Goal: Task Accomplishment & Management: Manage account settings

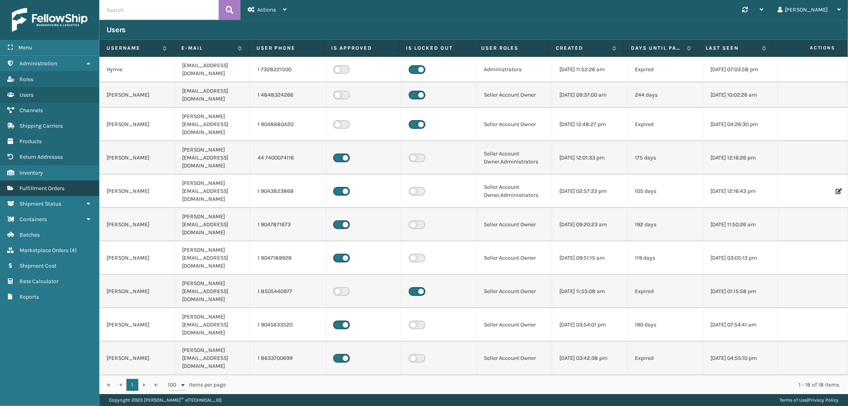
click at [45, 185] on span "Fulfillment Orders" at bounding box center [41, 188] width 45 height 7
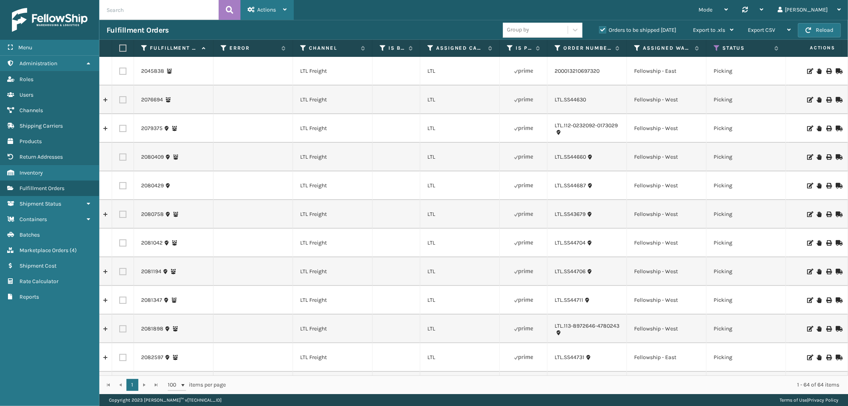
click at [283, 3] on div "Actions" at bounding box center [267, 10] width 39 height 20
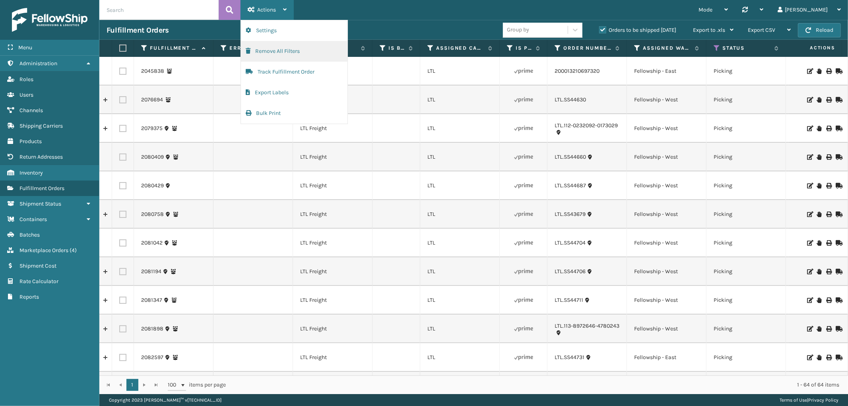
click at [273, 52] on button "Remove All Filters" at bounding box center [294, 51] width 107 height 21
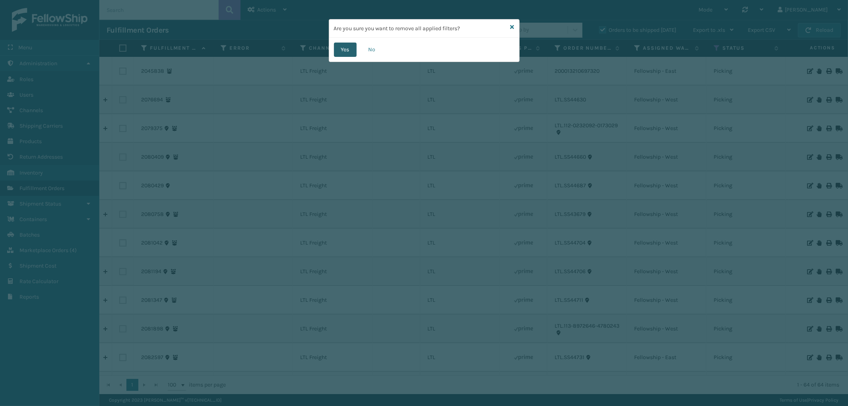
click at [352, 50] on button "Yes" at bounding box center [345, 50] width 23 height 14
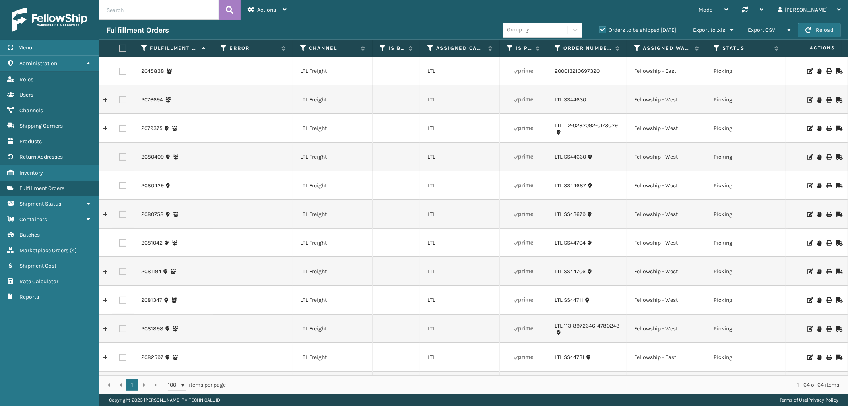
click at [603, 30] on label "Orders to be shipped [DATE]" at bounding box center [637, 30] width 77 height 7
click at [599, 30] on input "Orders to be shipped [DATE]" at bounding box center [599, 27] width 0 height 5
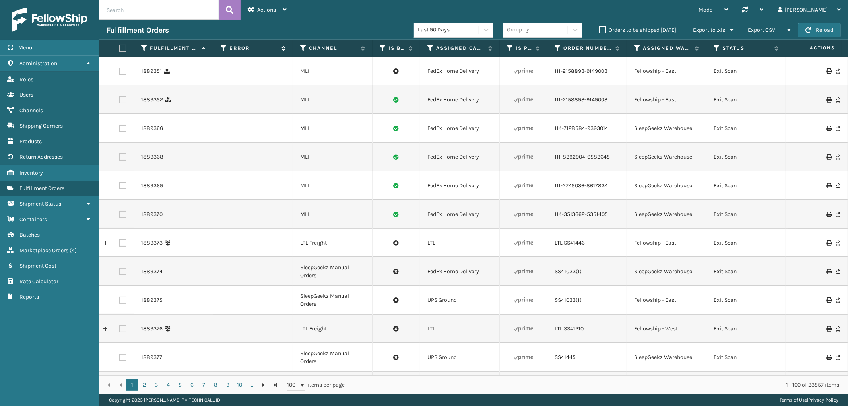
click at [224, 47] on icon at bounding box center [224, 48] width 6 height 7
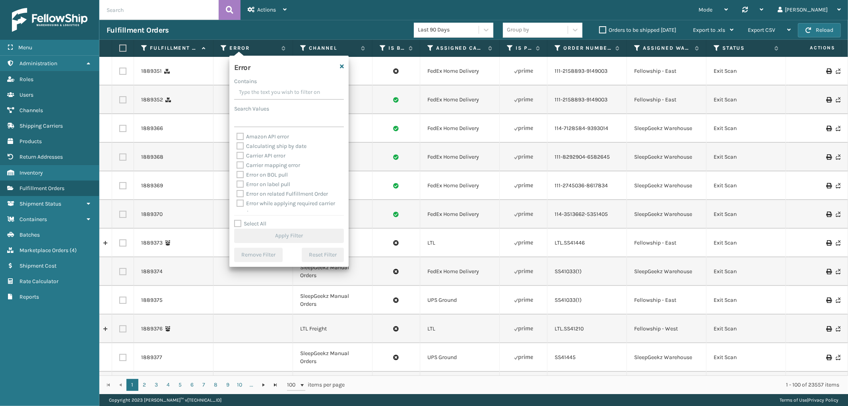
click at [239, 223] on label "Select All" at bounding box center [250, 223] width 32 height 7
click at [239, 220] on input "Select All" at bounding box center [293, 219] width 119 height 1
checkbox input "true"
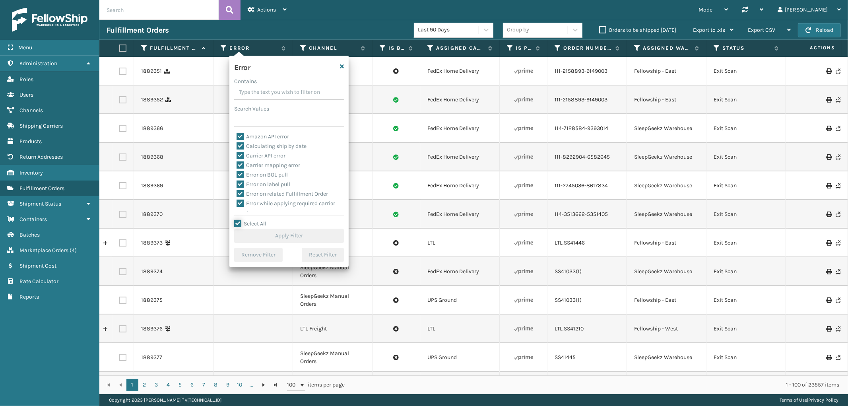
checkbox input "true"
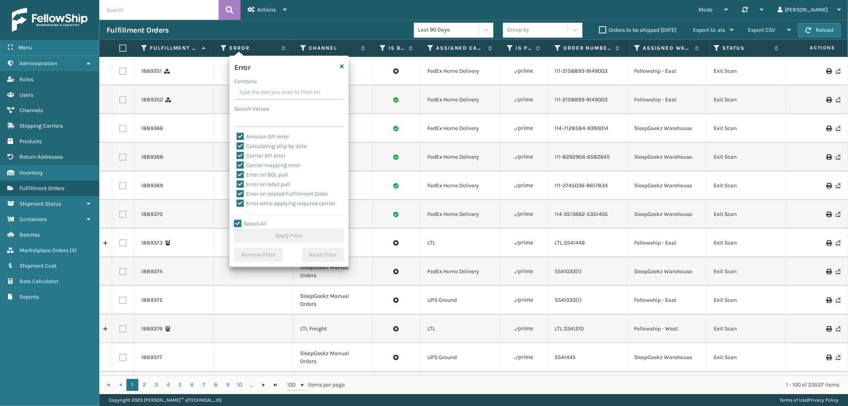
checkbox input "true"
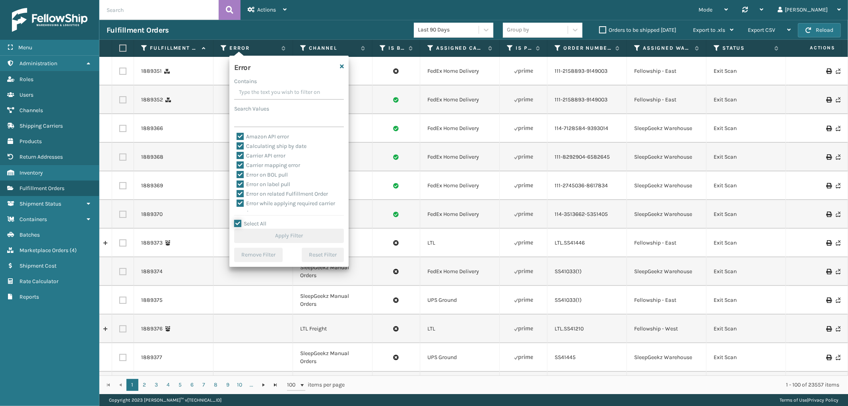
checkbox input "true"
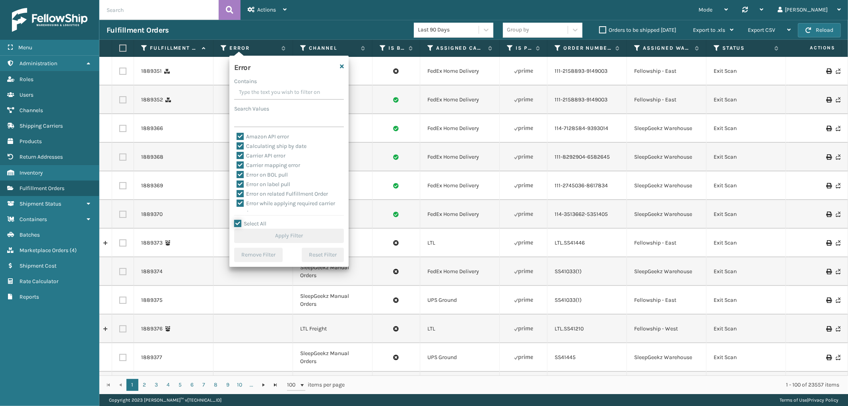
checkbox input "true"
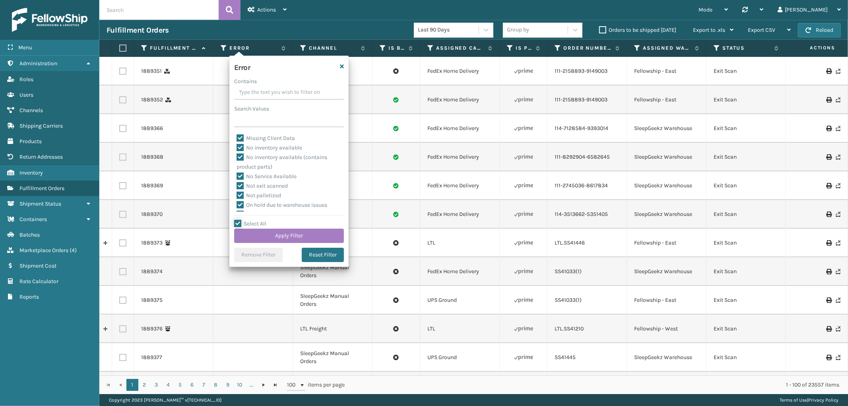
scroll to position [178, 0]
click at [260, 205] on label "To be cancelled" at bounding box center [259, 206] width 47 height 7
click at [237, 205] on input "To be cancelled" at bounding box center [236, 204] width 0 height 5
checkbox input "false"
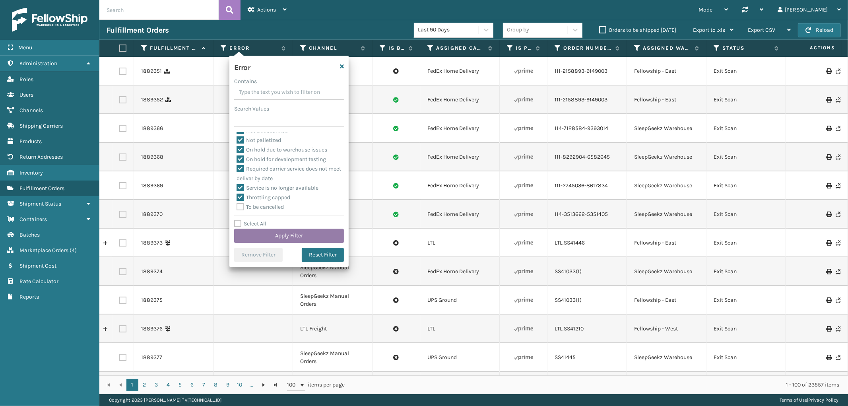
click at [268, 234] on button "Apply Filter" at bounding box center [289, 236] width 110 height 14
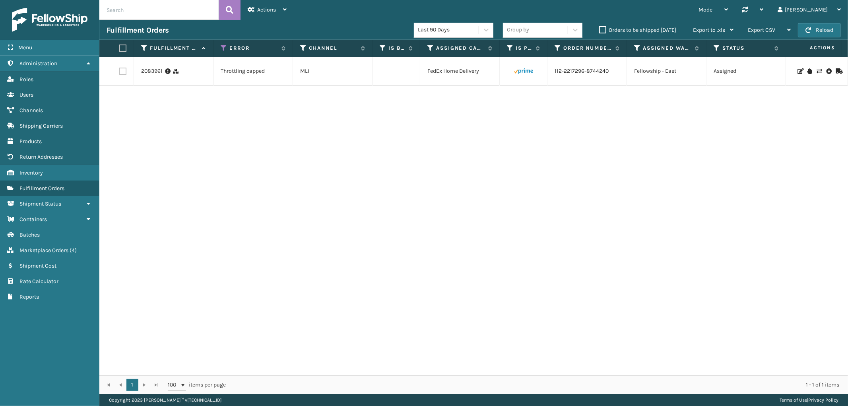
click at [816, 70] on icon at bounding box center [818, 71] width 5 height 6
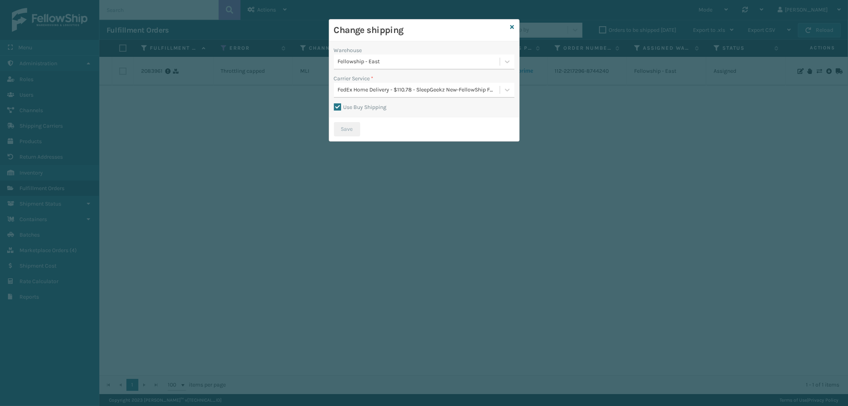
click at [413, 55] on div "Fellowship - East" at bounding box center [417, 61] width 166 height 13
click at [398, 79] on div "Fellowship - East 65" at bounding box center [424, 81] width 180 height 15
click at [511, 22] on div "Change shipping" at bounding box center [424, 30] width 190 height 22
click at [514, 25] on div "Change shipping" at bounding box center [424, 30] width 190 height 22
click at [514, 26] on icon at bounding box center [512, 27] width 4 height 6
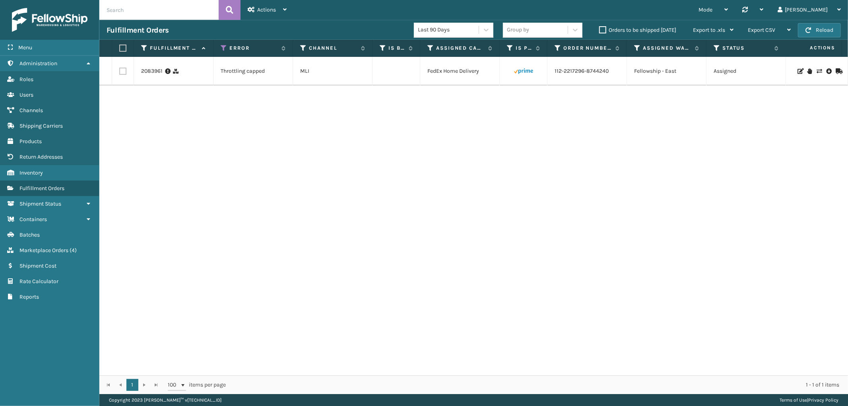
click at [122, 72] on label at bounding box center [122, 71] width 7 height 7
click at [120, 72] on input "checkbox" at bounding box center [119, 70] width 0 height 5
checkbox input "true"
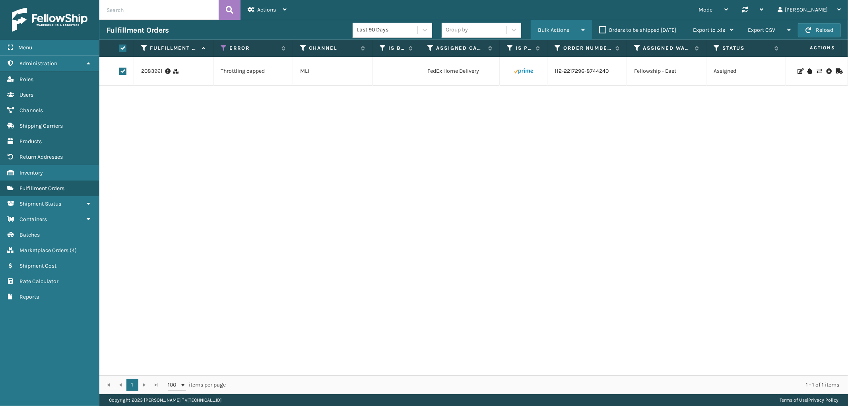
click at [565, 28] on span "Bulk Actions" at bounding box center [553, 30] width 31 height 7
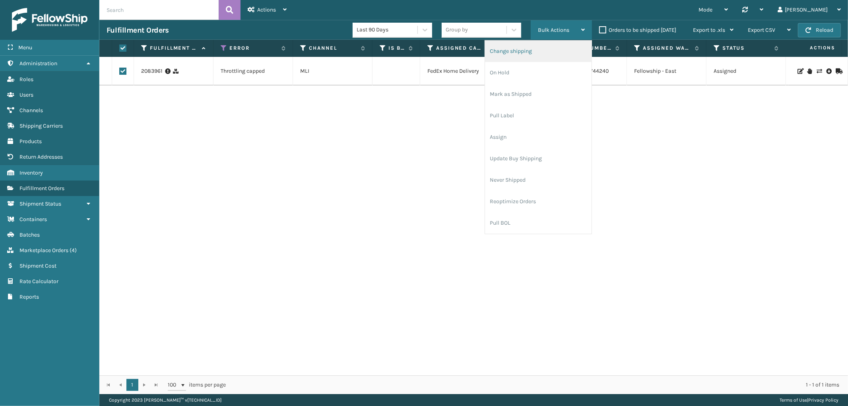
click at [546, 47] on li "Change shipping" at bounding box center [538, 51] width 107 height 21
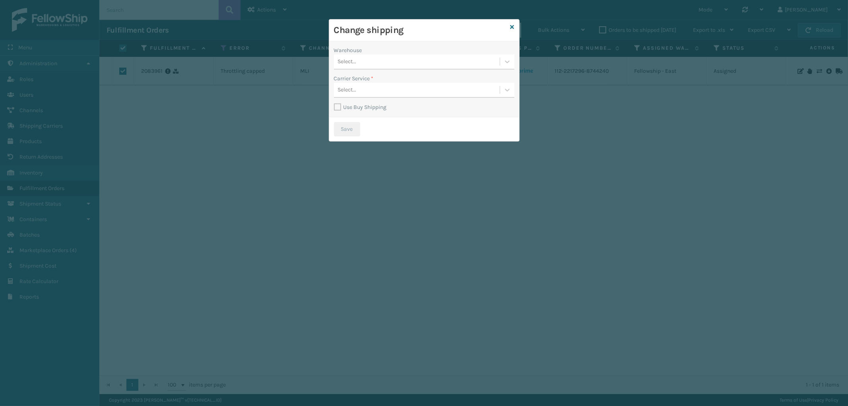
click at [402, 67] on div "Select..." at bounding box center [417, 61] width 166 height 13
click at [388, 91] on div "Fellowship - East" at bounding box center [424, 96] width 180 height 15
click at [388, 91] on div "Select..." at bounding box center [417, 89] width 166 height 13
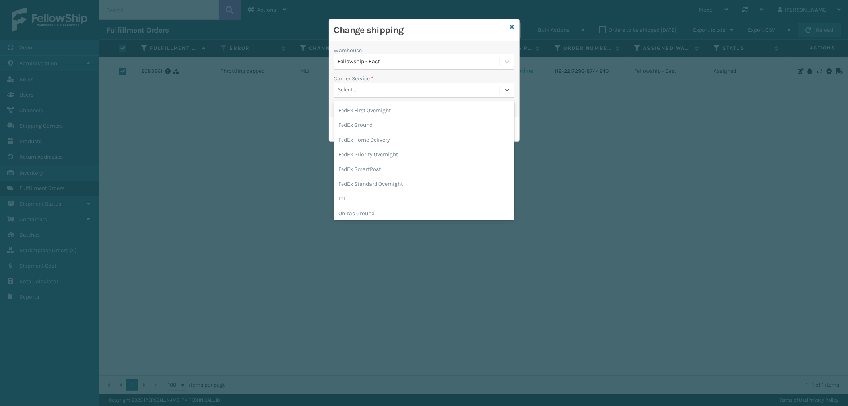
scroll to position [88, 0]
click at [395, 140] on div "FedEx Home Delivery" at bounding box center [424, 139] width 180 height 15
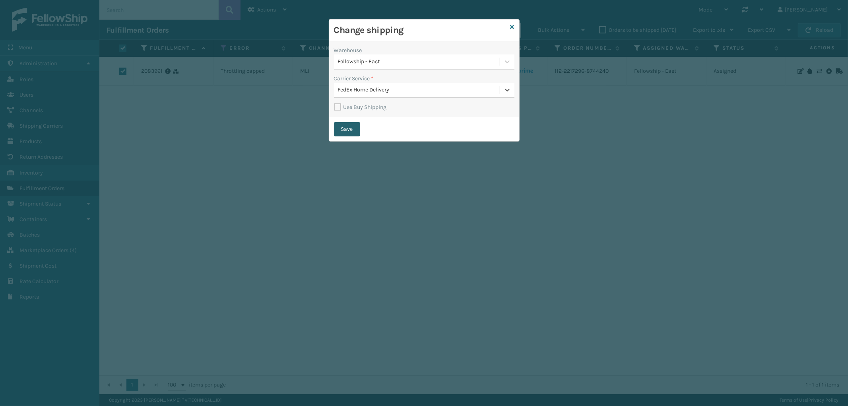
click at [357, 127] on button "Save" at bounding box center [347, 129] width 26 height 14
checkbox input "false"
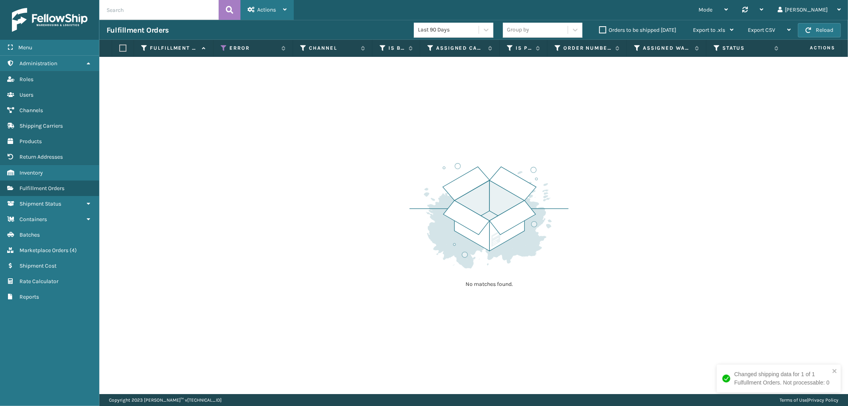
click at [257, 12] on span "Actions" at bounding box center [266, 9] width 19 height 7
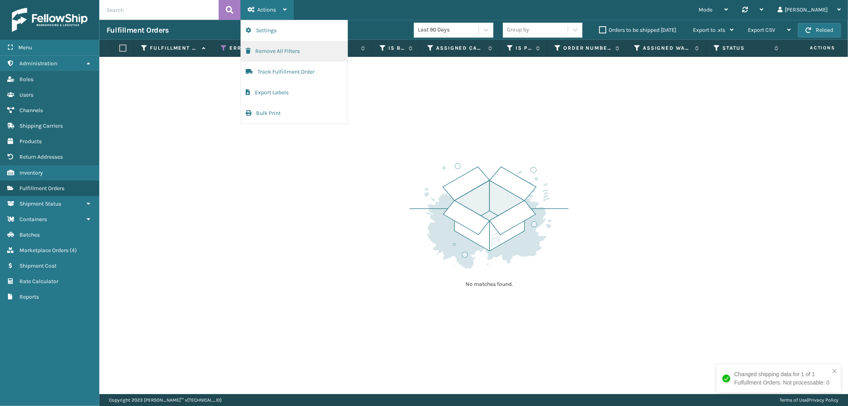
click at [260, 49] on button "Remove All Filters" at bounding box center [294, 51] width 107 height 21
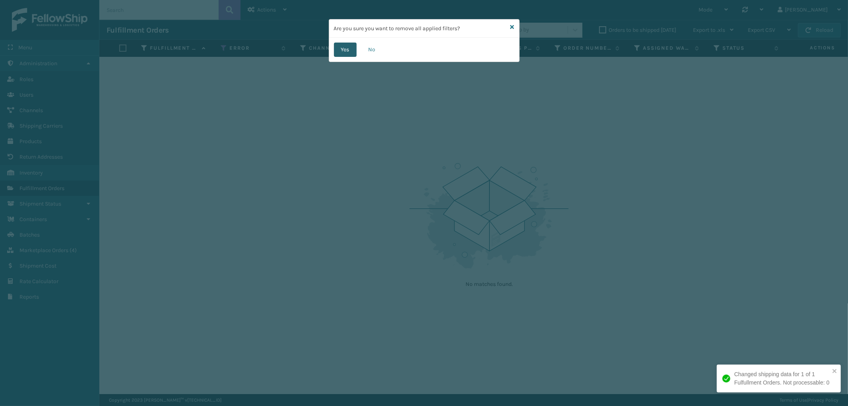
click at [344, 46] on button "Yes" at bounding box center [345, 50] width 23 height 14
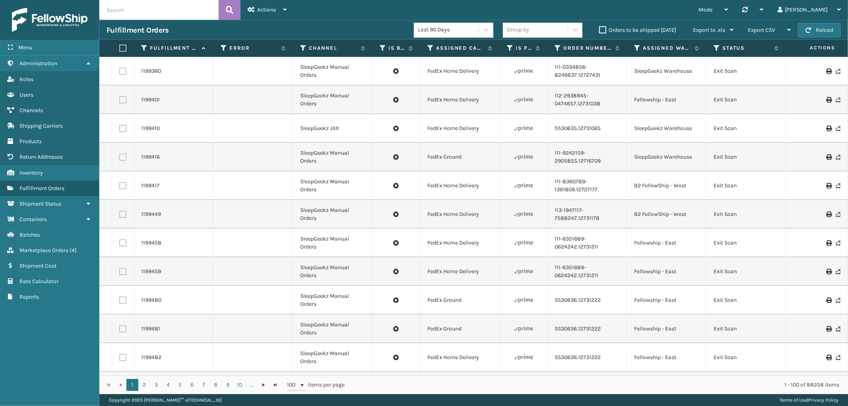
click at [244, 52] on th "Error" at bounding box center [252, 48] width 79 height 17
click at [237, 48] on label "Error" at bounding box center [253, 48] width 48 height 7
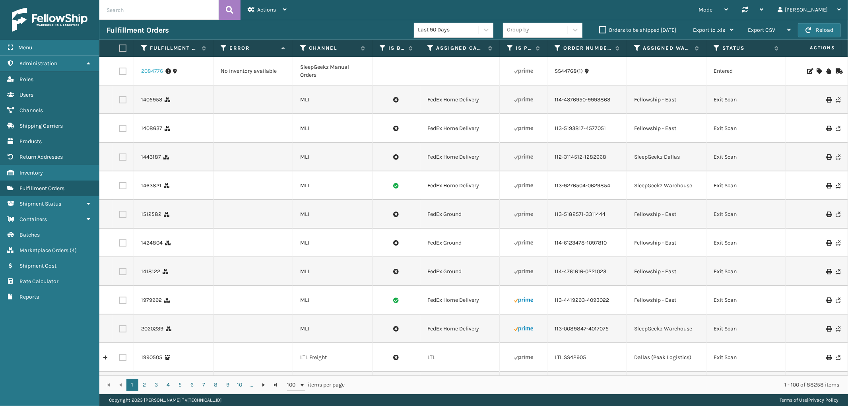
click at [145, 72] on link "2084776" at bounding box center [152, 71] width 22 height 8
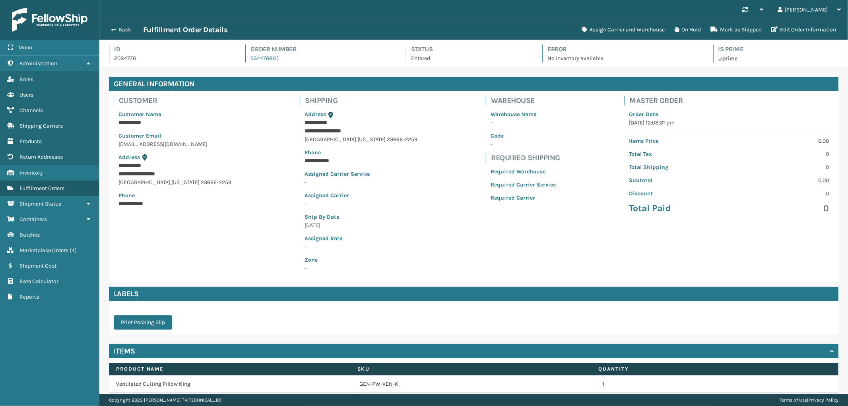
scroll to position [32, 0]
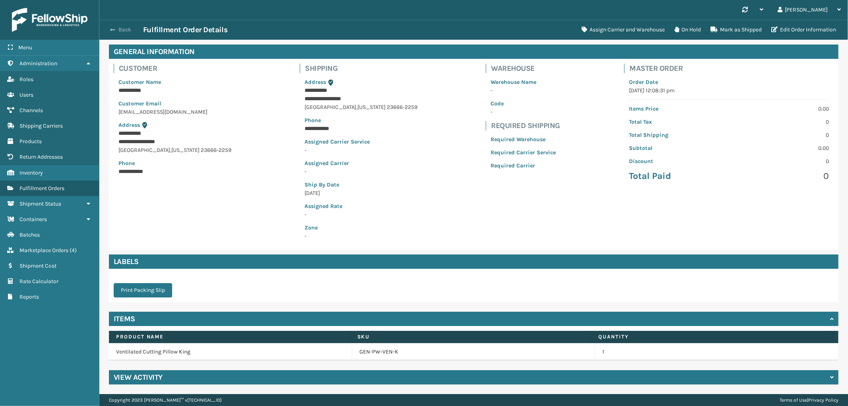
click at [118, 31] on button "Back" at bounding box center [125, 29] width 37 height 7
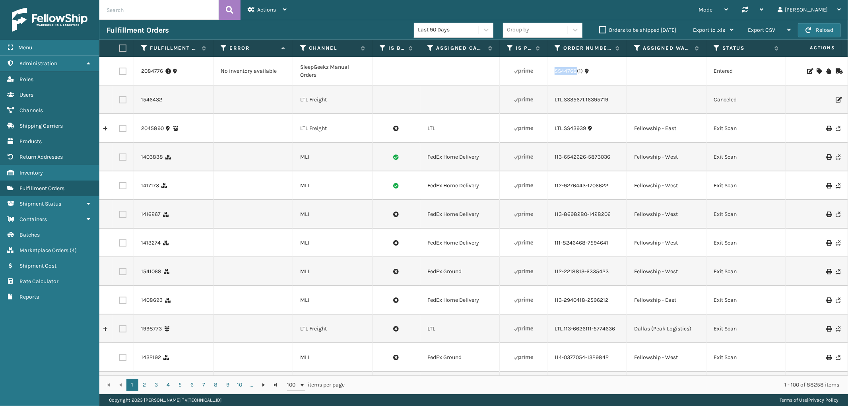
drag, startPoint x: 577, startPoint y: 76, endPoint x: 556, endPoint y: 76, distance: 21.5
click at [556, 76] on td "SS44768(1)" at bounding box center [586, 71] width 79 height 29
copy link "SS44768"
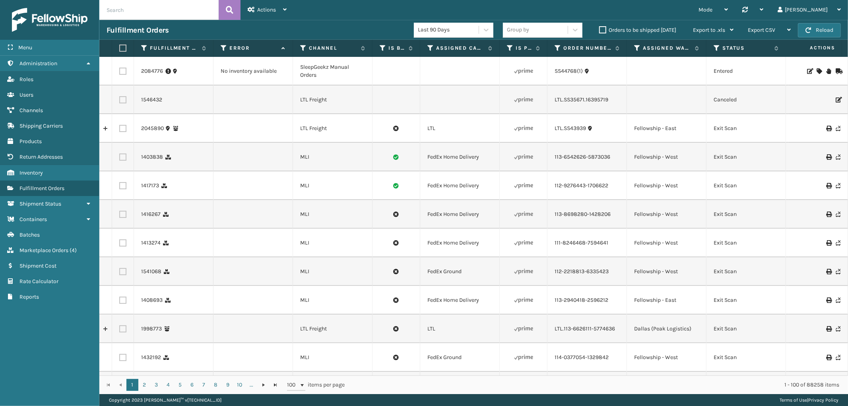
click at [826, 70] on icon at bounding box center [828, 71] width 5 height 6
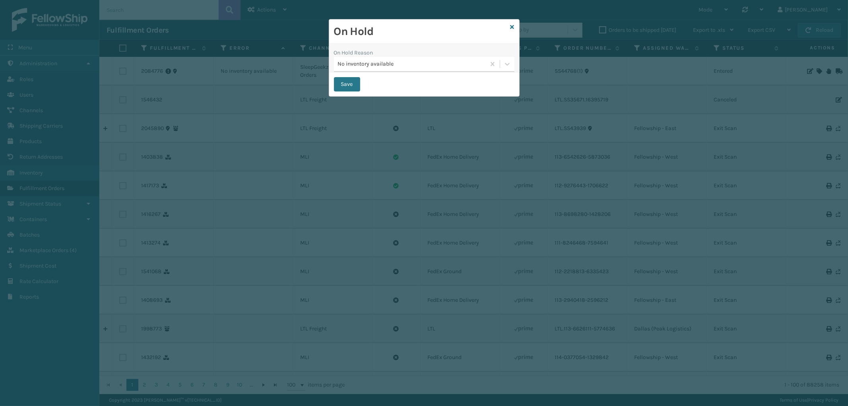
click at [386, 61] on div "No inventory available" at bounding box center [412, 64] width 148 height 8
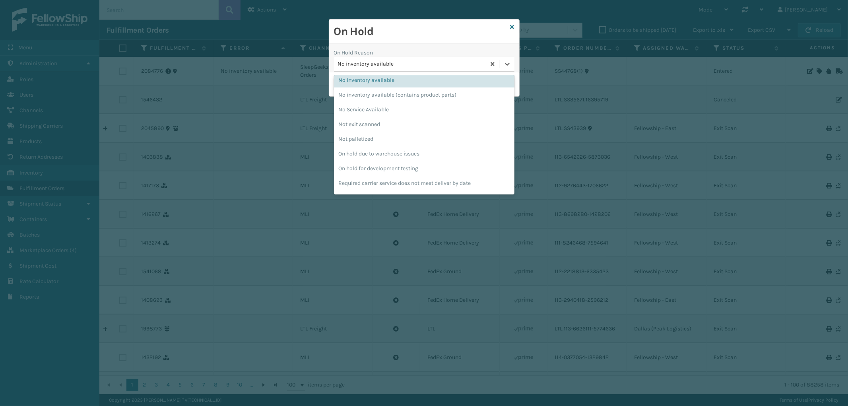
scroll to position [207, 0]
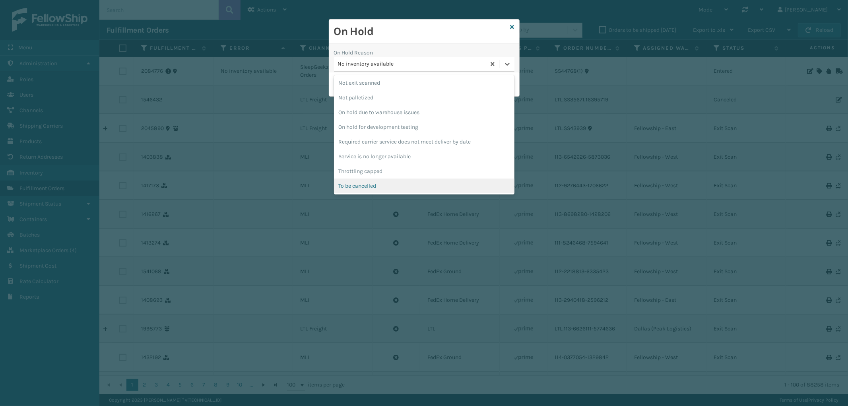
click at [392, 184] on div "To be cancelled" at bounding box center [424, 185] width 180 height 15
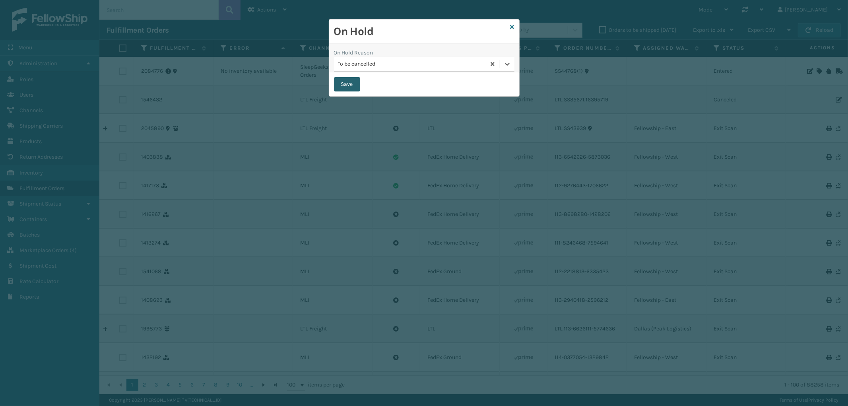
click at [352, 81] on button "Save" at bounding box center [347, 84] width 26 height 14
